Goal: Task Accomplishment & Management: Manage account settings

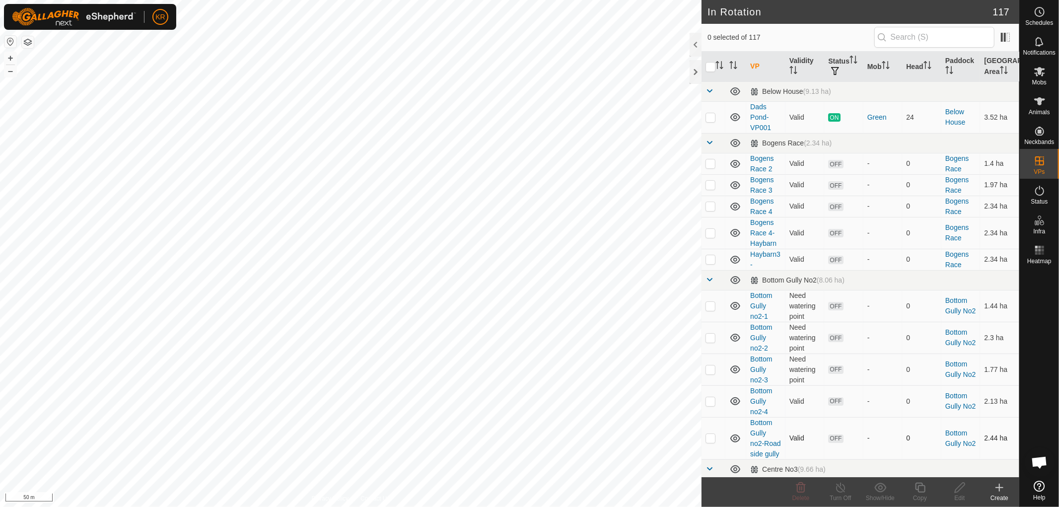
checkbox input "true"
click at [956, 484] on icon at bounding box center [960, 488] width 12 height 12
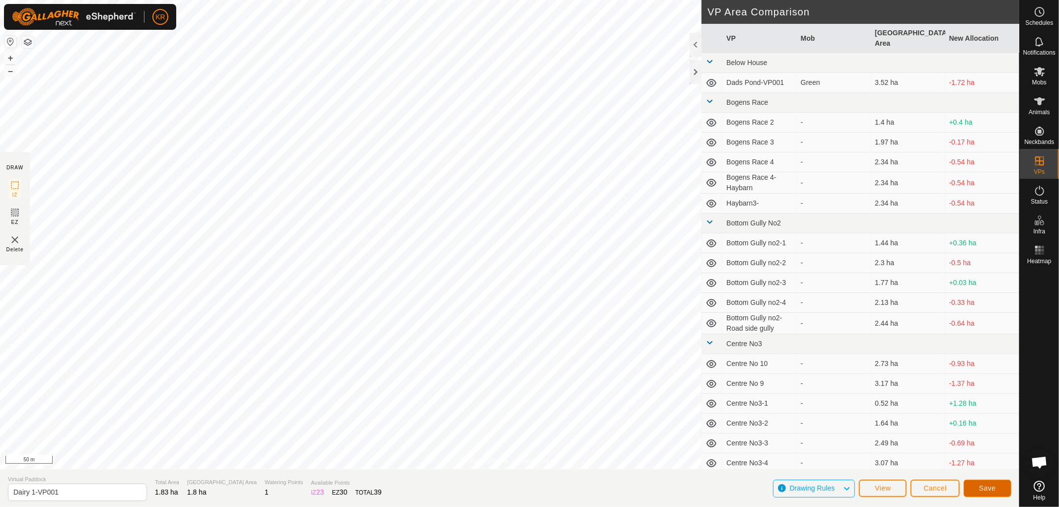
click at [979, 489] on button "Save" at bounding box center [988, 488] width 48 height 17
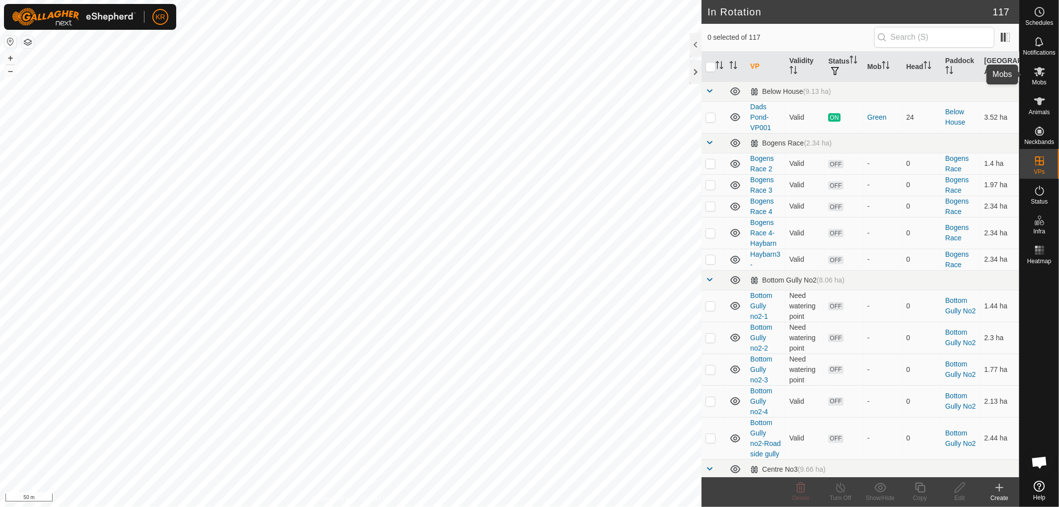
click at [1041, 79] on span "Mobs" at bounding box center [1039, 82] width 14 height 6
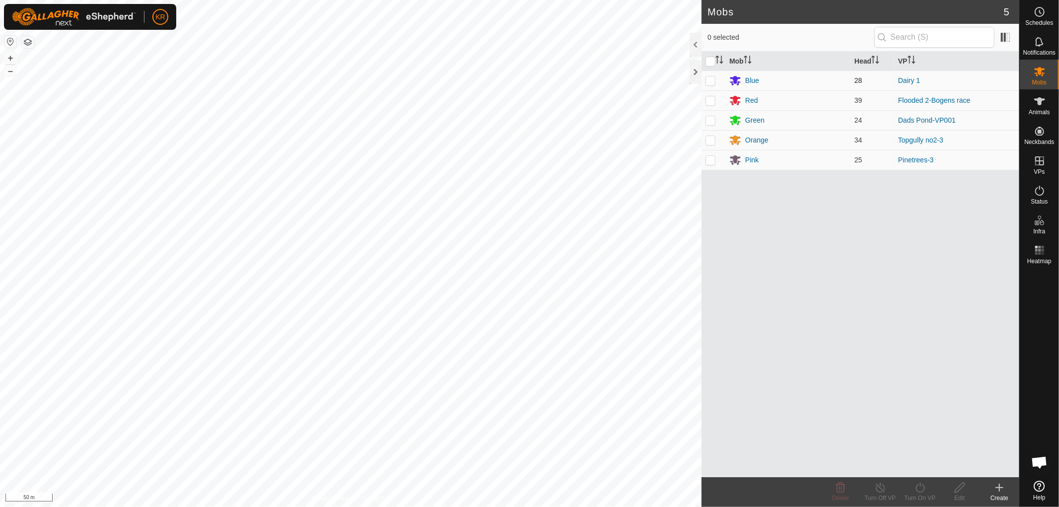
click at [714, 76] on p-checkbox at bounding box center [711, 80] width 10 height 8
checkbox input "true"
click at [925, 488] on icon at bounding box center [920, 488] width 9 height 10
click at [925, 461] on link "Now" at bounding box center [950, 466] width 98 height 20
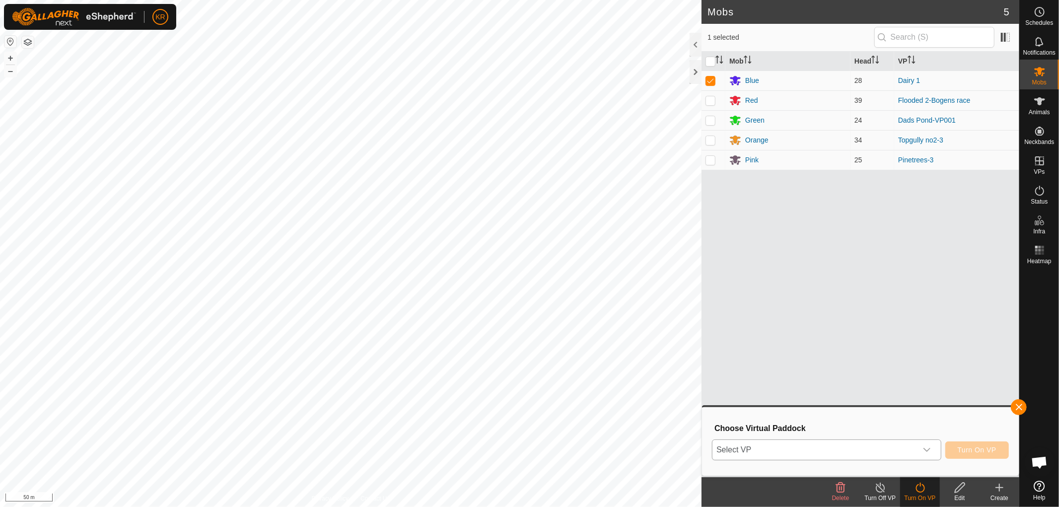
click at [926, 448] on icon "dropdown trigger" at bounding box center [927, 450] width 8 height 8
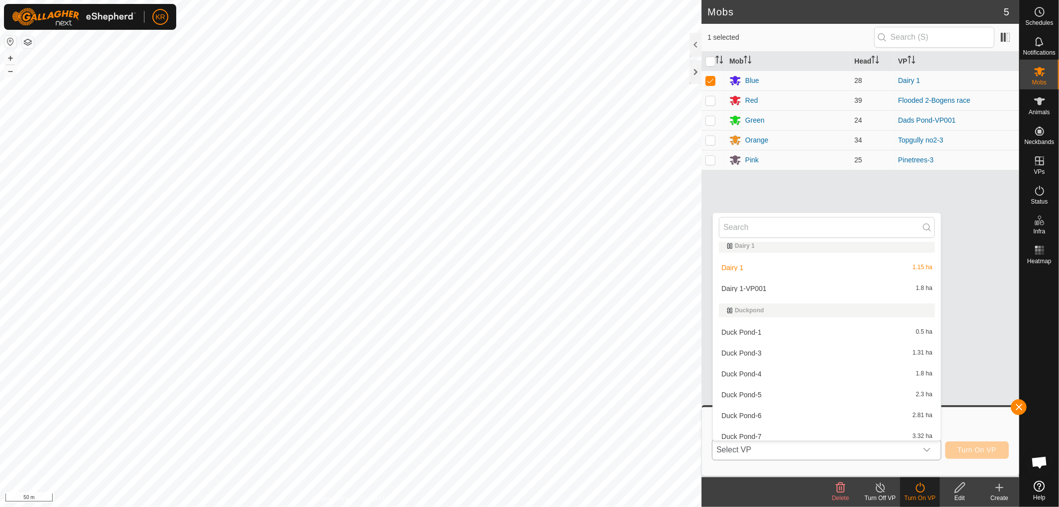
scroll to position [579, 0]
click at [767, 285] on li "Dairy 1-VP001 1.8 ha" at bounding box center [827, 290] width 228 height 20
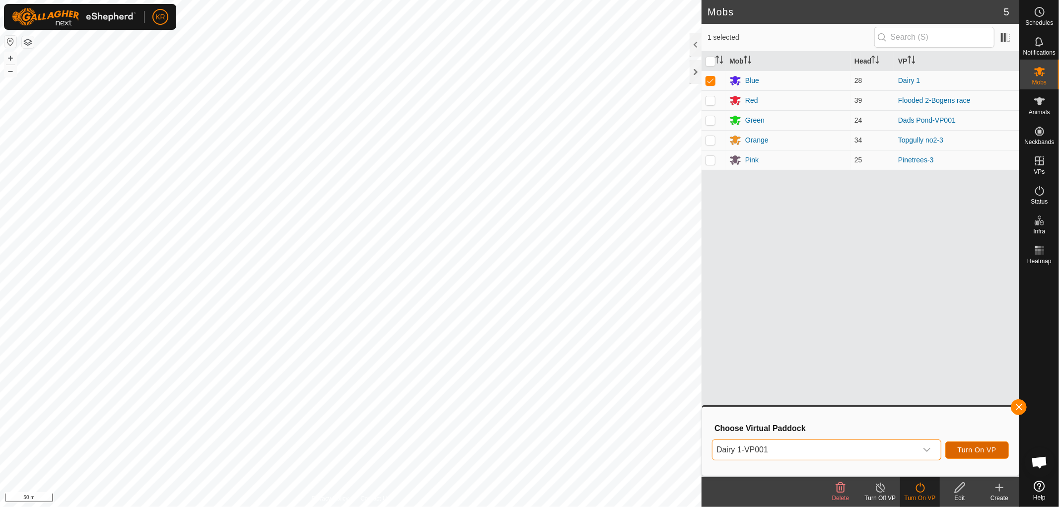
click at [989, 446] on span "Turn On VP" at bounding box center [977, 450] width 39 height 8
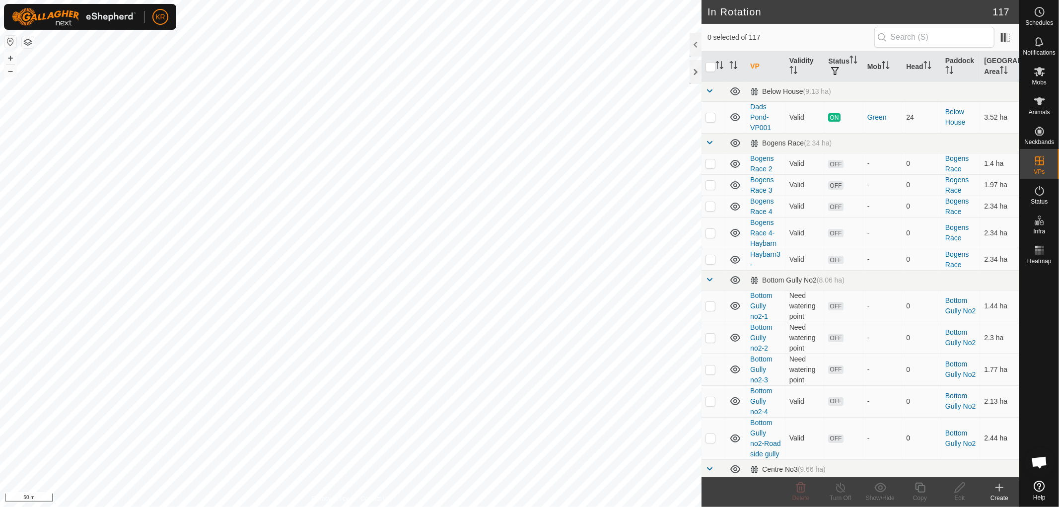
checkbox input "true"
click at [922, 489] on icon at bounding box center [920, 488] width 12 height 12
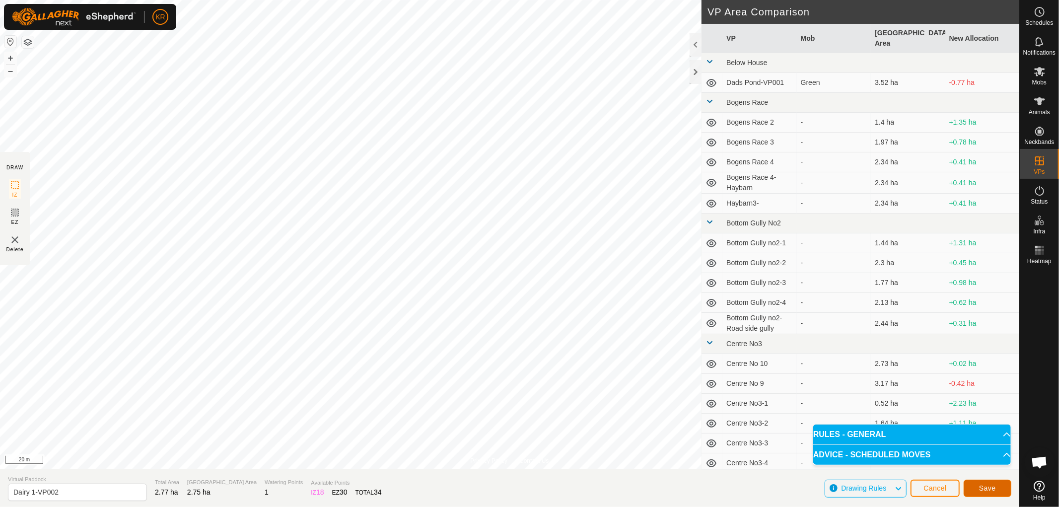
click at [986, 485] on span "Save" at bounding box center [987, 488] width 17 height 8
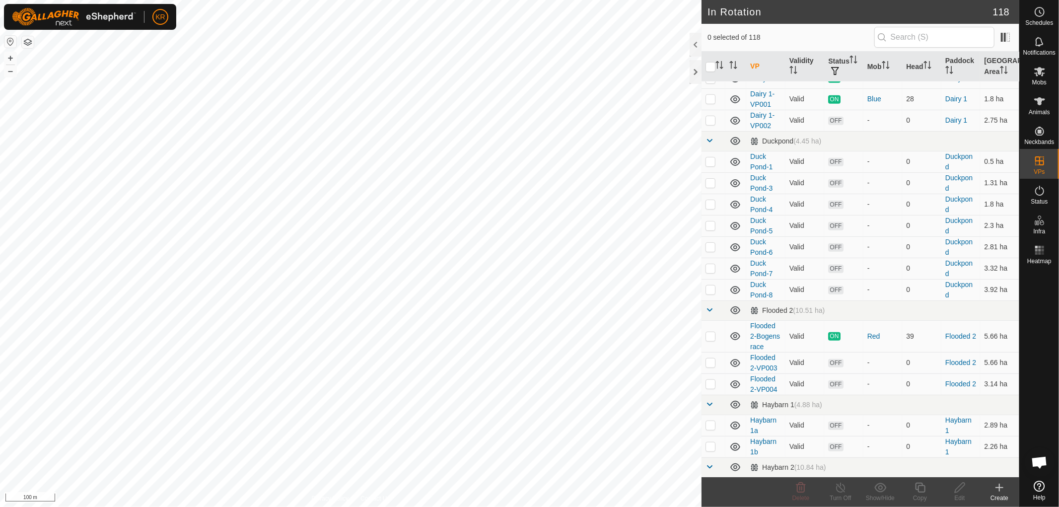
scroll to position [695, 0]
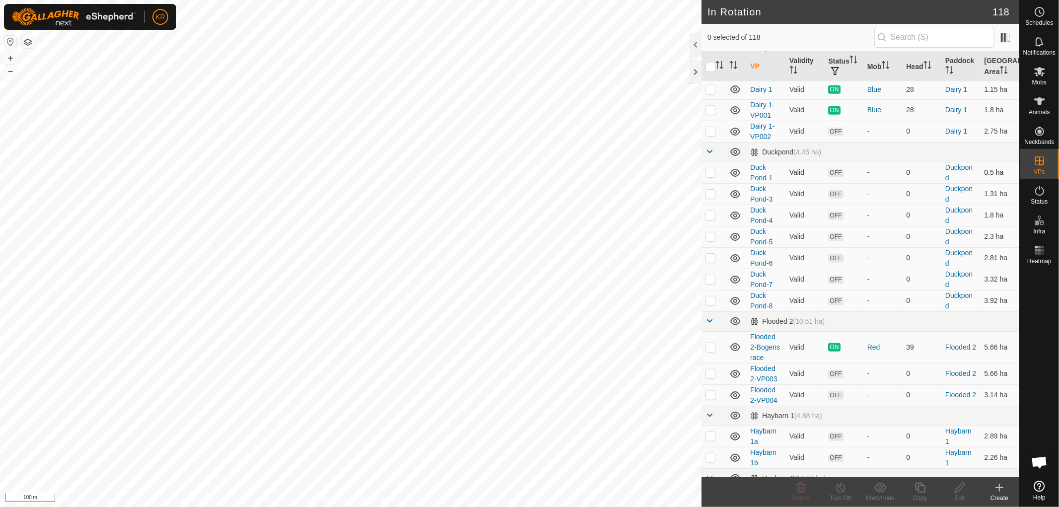
click at [712, 176] on p-checkbox at bounding box center [711, 172] width 10 height 8
checkbox input "true"
click at [714, 198] on p-checkbox at bounding box center [711, 194] width 10 height 8
checkbox input "true"
click at [714, 219] on p-checkbox at bounding box center [711, 215] width 10 height 8
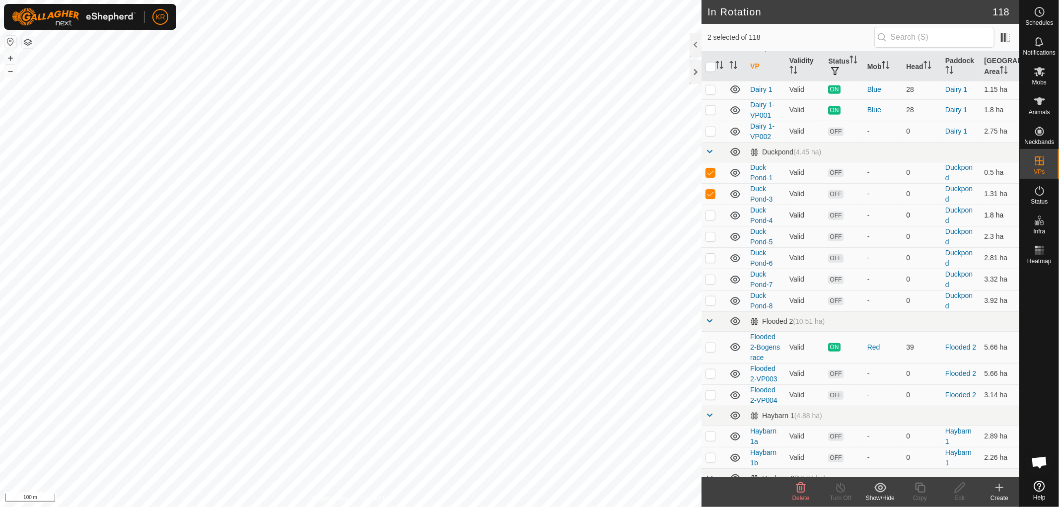
checkbox input "true"
click at [711, 242] on td at bounding box center [714, 236] width 24 height 21
checkbox input "true"
click at [712, 262] on p-checkbox at bounding box center [711, 258] width 10 height 8
checkbox input "true"
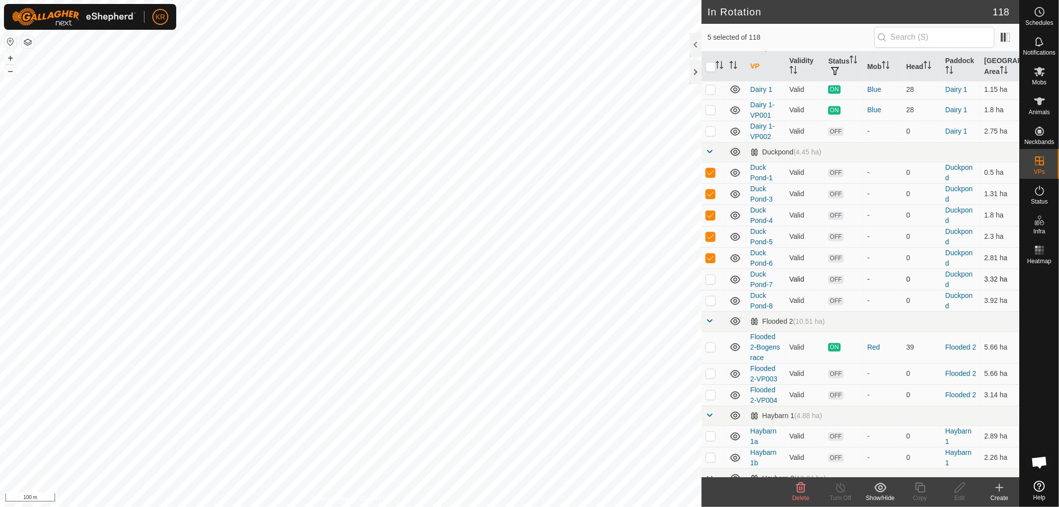
click at [713, 283] on p-checkbox at bounding box center [711, 279] width 10 height 8
checkbox input "true"
click at [713, 304] on p-checkbox at bounding box center [711, 300] width 10 height 8
checkbox input "true"
click at [799, 492] on icon at bounding box center [800, 488] width 9 height 10
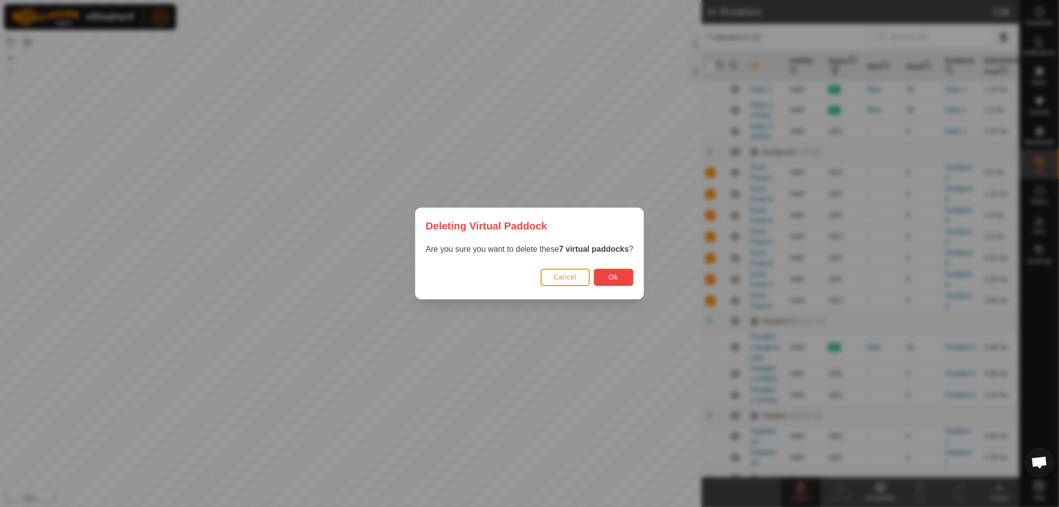
click at [614, 272] on button "Ok" at bounding box center [614, 277] width 40 height 17
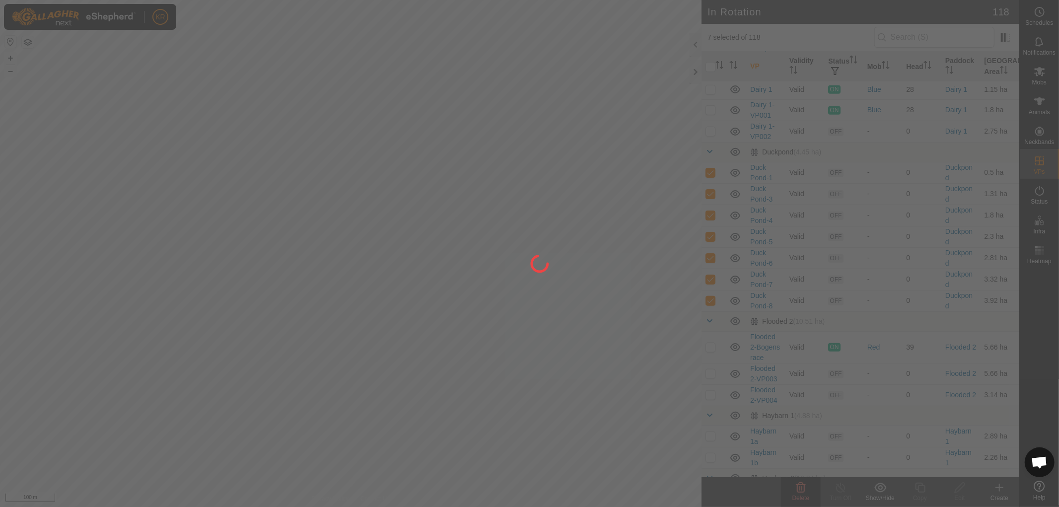
checkbox input "false"
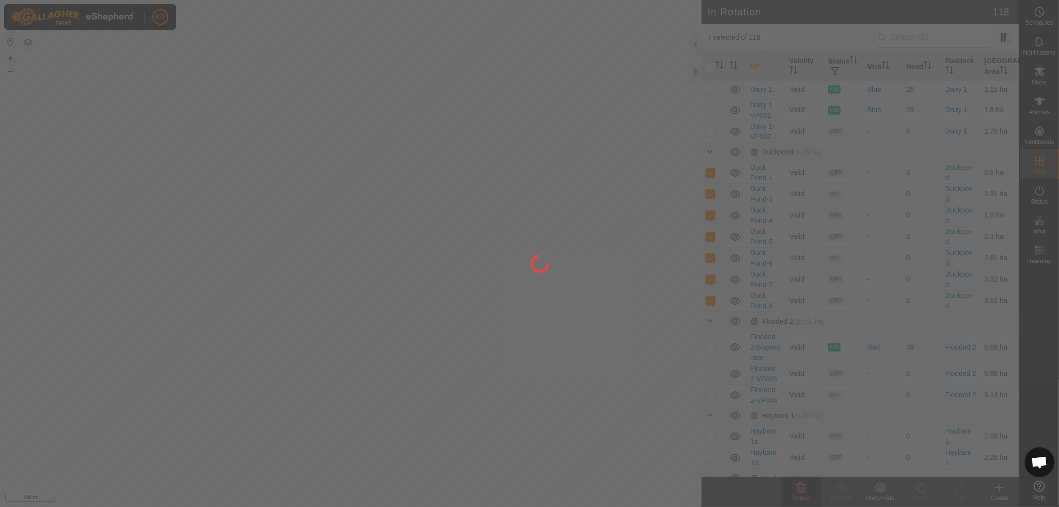
checkbox input "false"
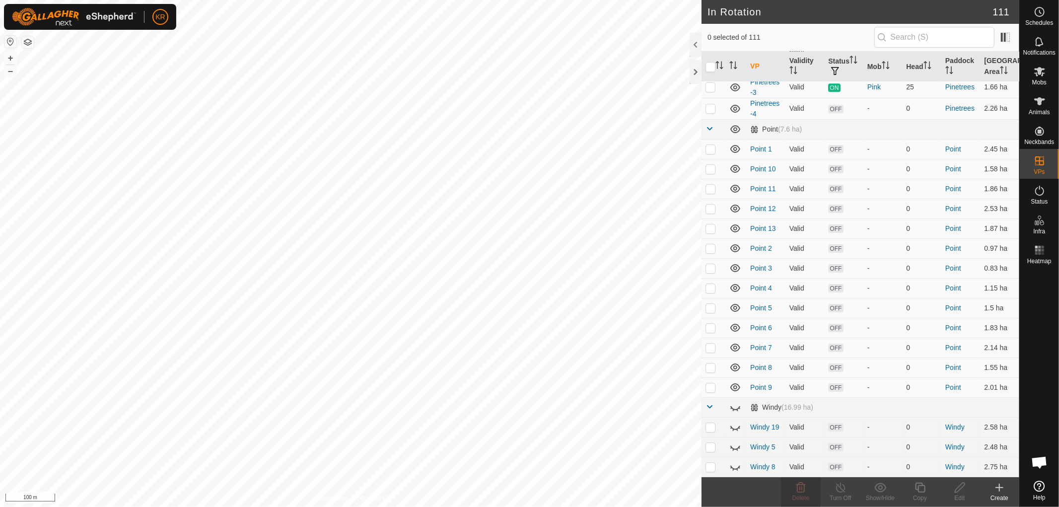
scroll to position [2715, 0]
click at [731, 128] on icon at bounding box center [735, 129] width 12 height 12
click at [711, 408] on span at bounding box center [710, 407] width 8 height 8
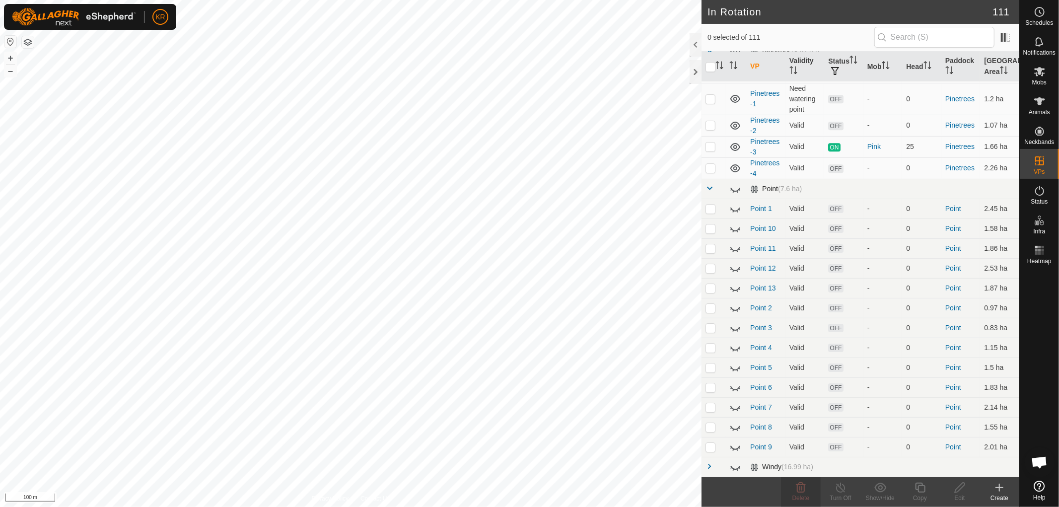
scroll to position [2655, 0]
click at [711, 183] on td at bounding box center [714, 189] width 24 height 20
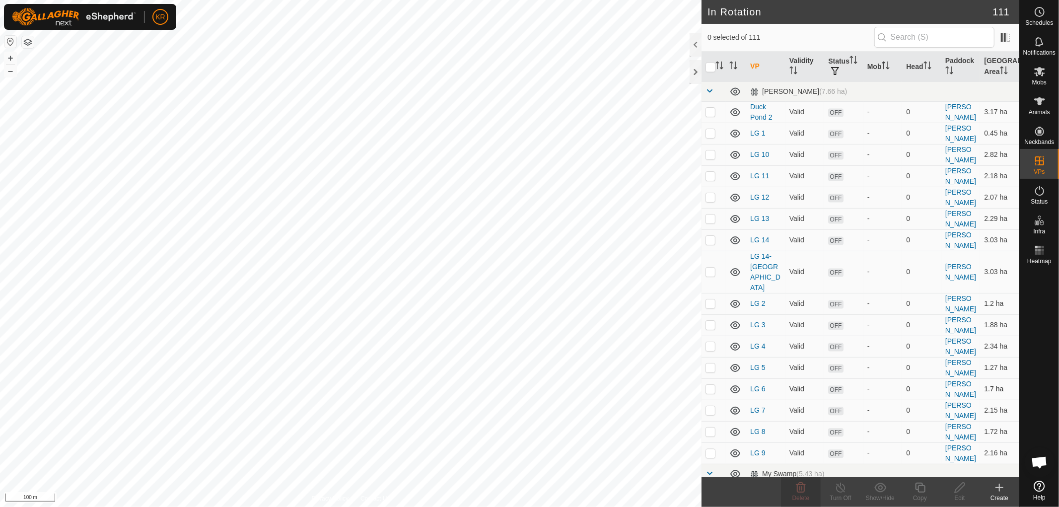
scroll to position [1574, 0]
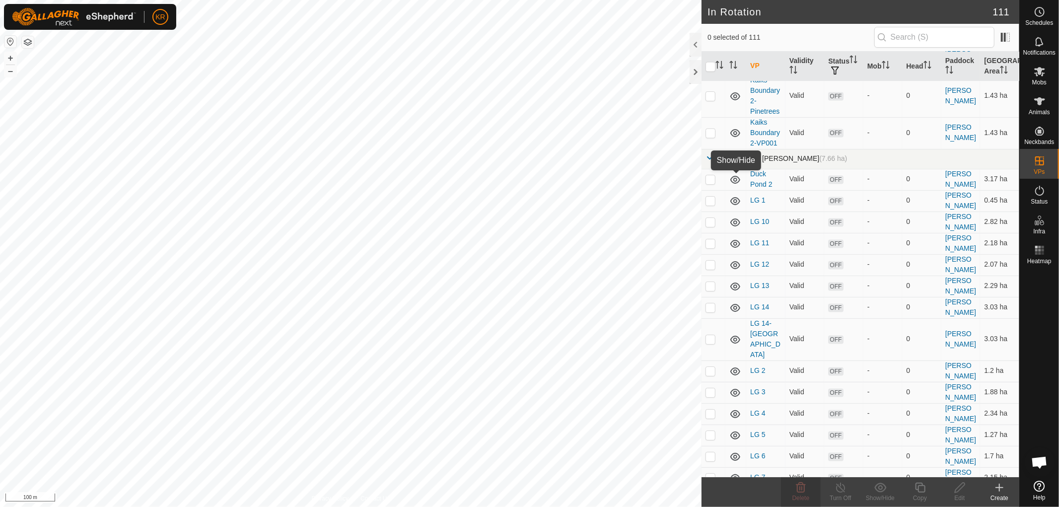
click at [737, 163] on icon at bounding box center [735, 159] width 10 height 8
click at [712, 162] on span at bounding box center [710, 158] width 8 height 8
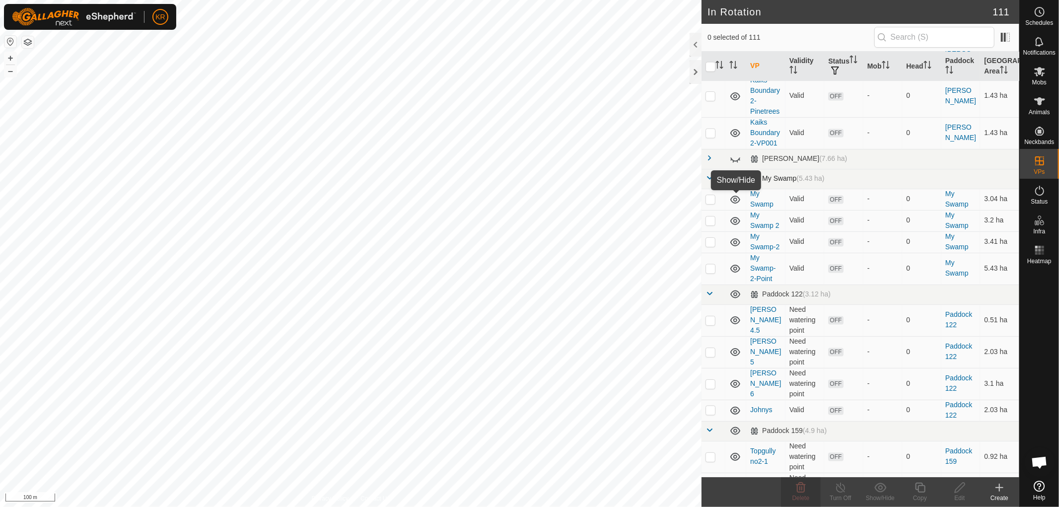
click at [734, 183] on icon at bounding box center [735, 179] width 10 height 8
click at [709, 182] on span at bounding box center [710, 178] width 8 height 8
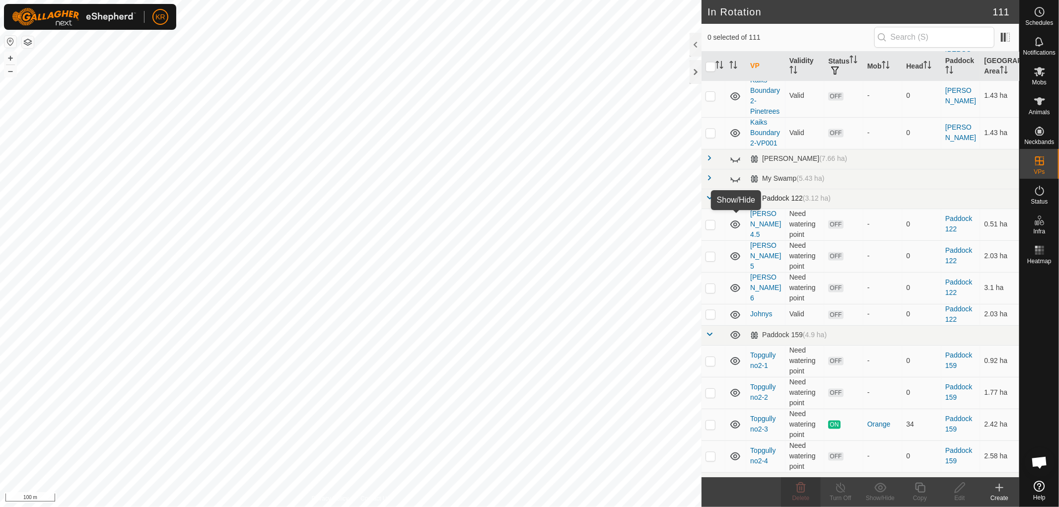
click at [738, 205] on icon at bounding box center [735, 199] width 12 height 12
click at [713, 202] on span at bounding box center [710, 198] width 8 height 8
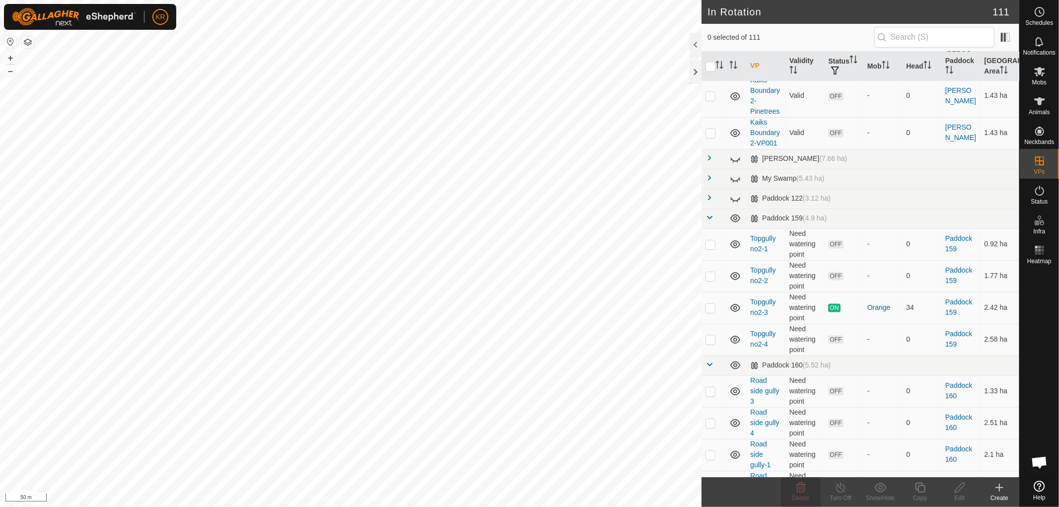
click at [997, 489] on icon at bounding box center [1000, 488] width 12 height 12
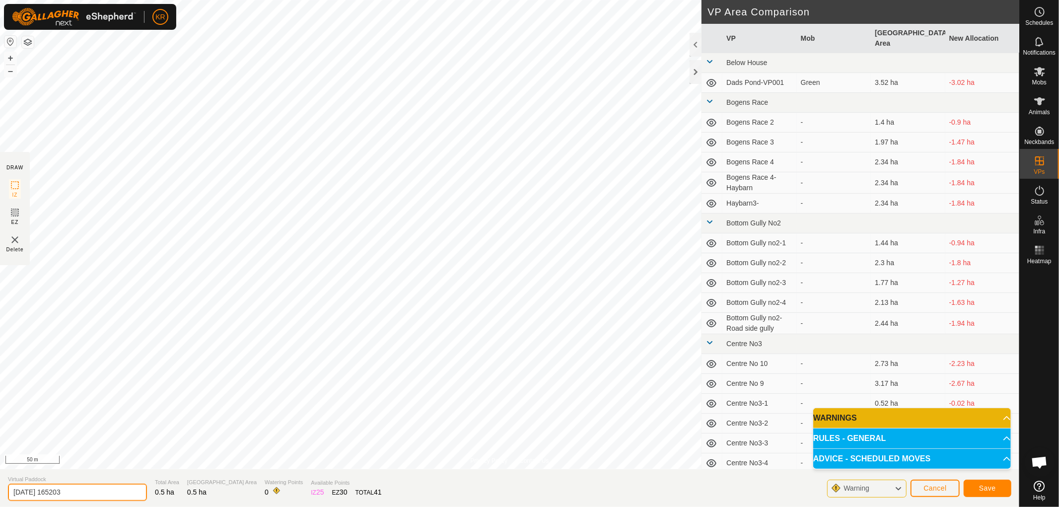
click at [80, 492] on input "[DATE] 165203" at bounding box center [77, 492] width 139 height 17
type input "2"
type input "Outback 1"
click at [994, 490] on span "Save" at bounding box center [987, 488] width 17 height 8
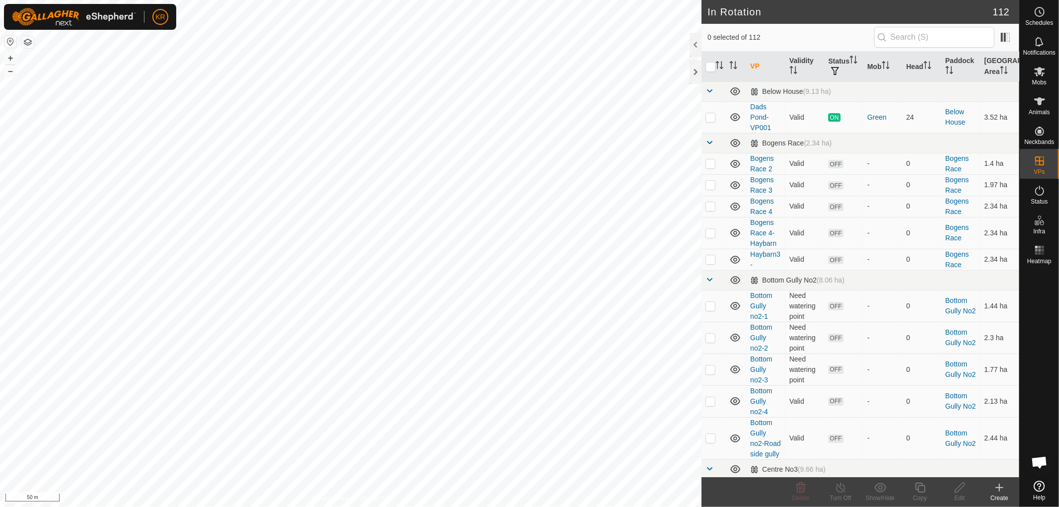
checkbox input "true"
click at [915, 488] on icon at bounding box center [920, 488] width 12 height 12
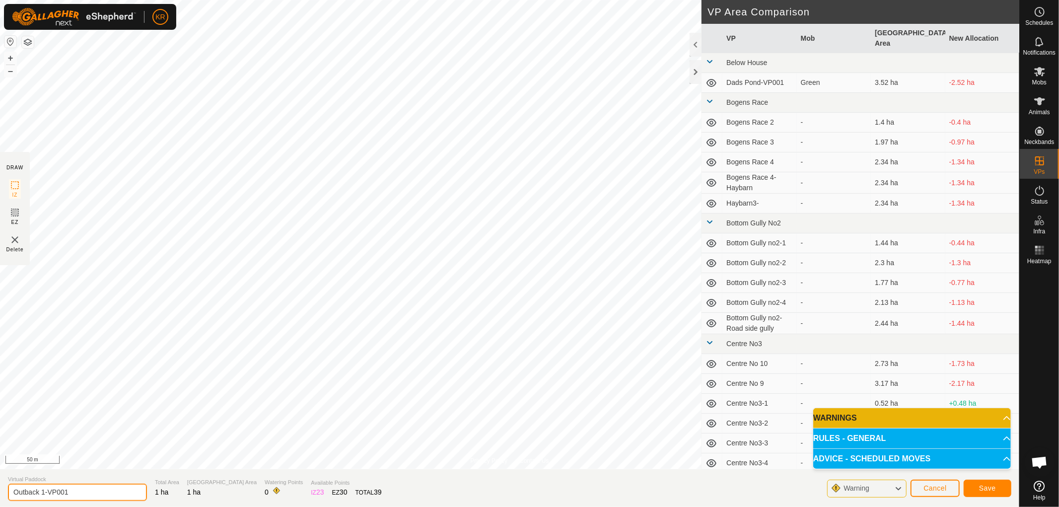
click at [43, 491] on input "Outback 1-VP001" at bounding box center [77, 492] width 139 height 17
type input "Outback -VP001"
click at [1005, 486] on button "Save" at bounding box center [988, 488] width 48 height 17
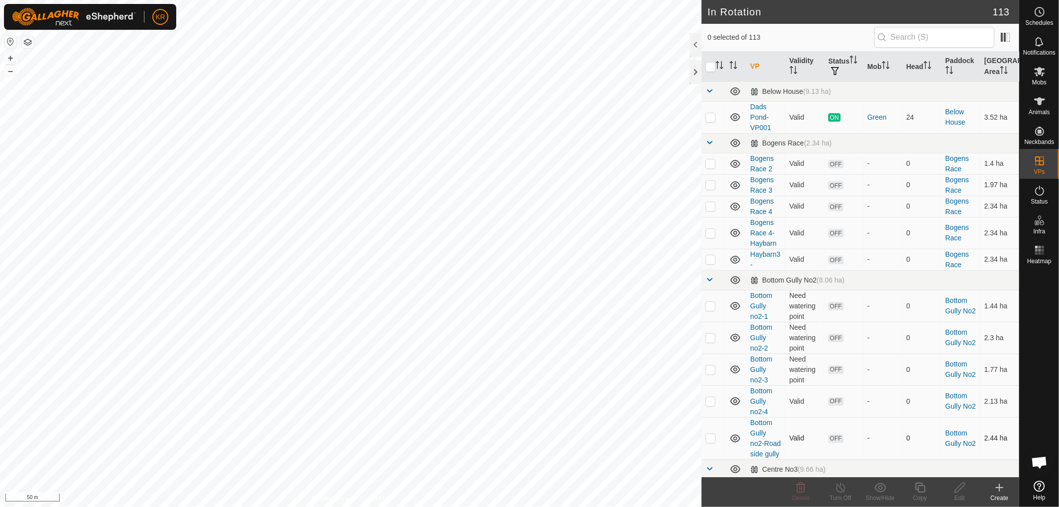
checkbox input "true"
click at [922, 484] on icon at bounding box center [920, 488] width 12 height 12
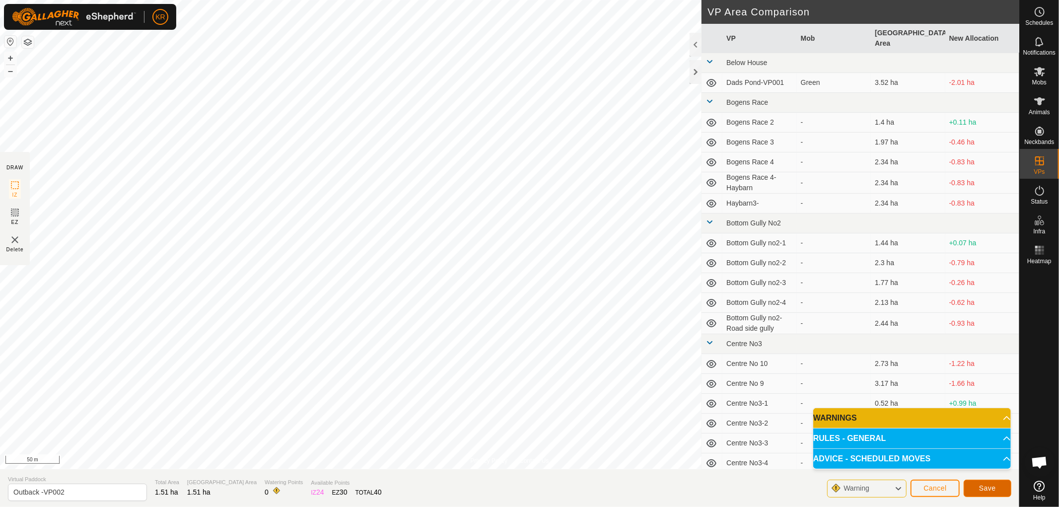
click at [979, 485] on button "Save" at bounding box center [988, 488] width 48 height 17
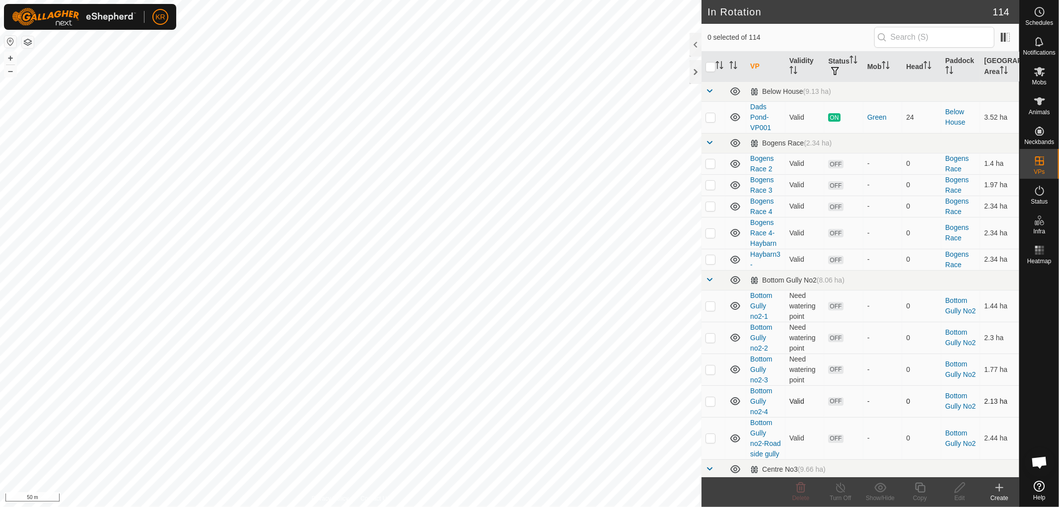
checkbox input "true"
click at [917, 486] on icon at bounding box center [920, 488] width 12 height 12
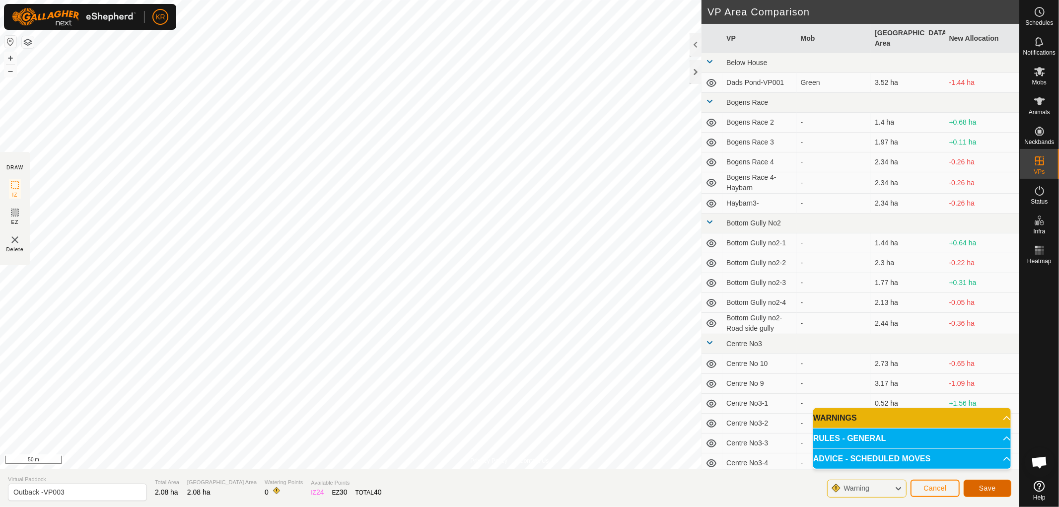
click at [980, 480] on button "Save" at bounding box center [988, 488] width 48 height 17
